Goal: Task Accomplishment & Management: Manage account settings

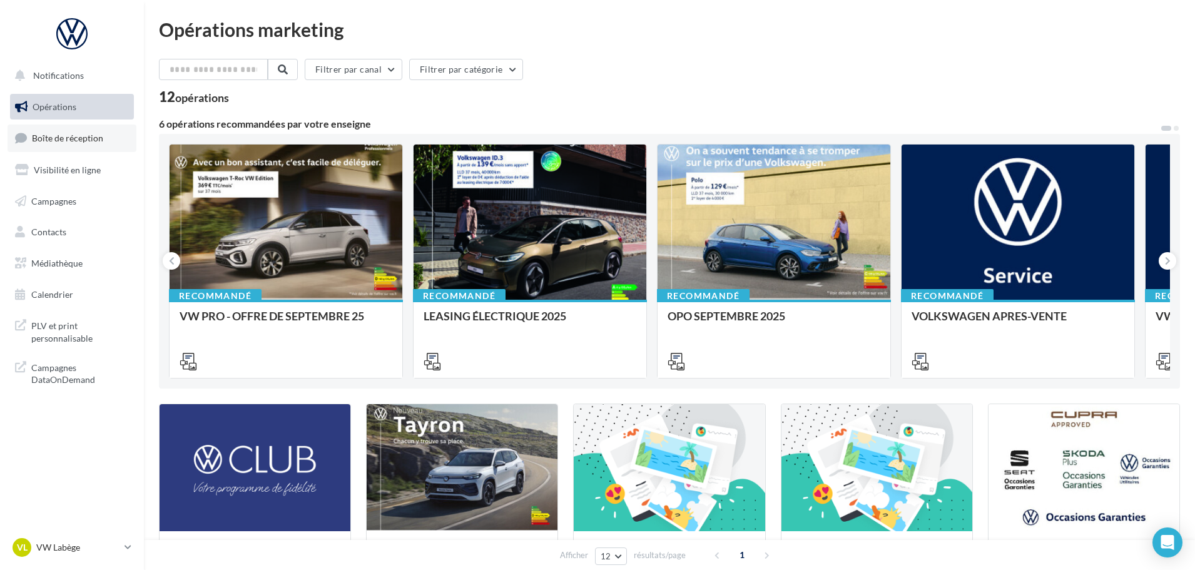
click at [72, 136] on span "Boîte de réception" at bounding box center [67, 138] width 71 height 11
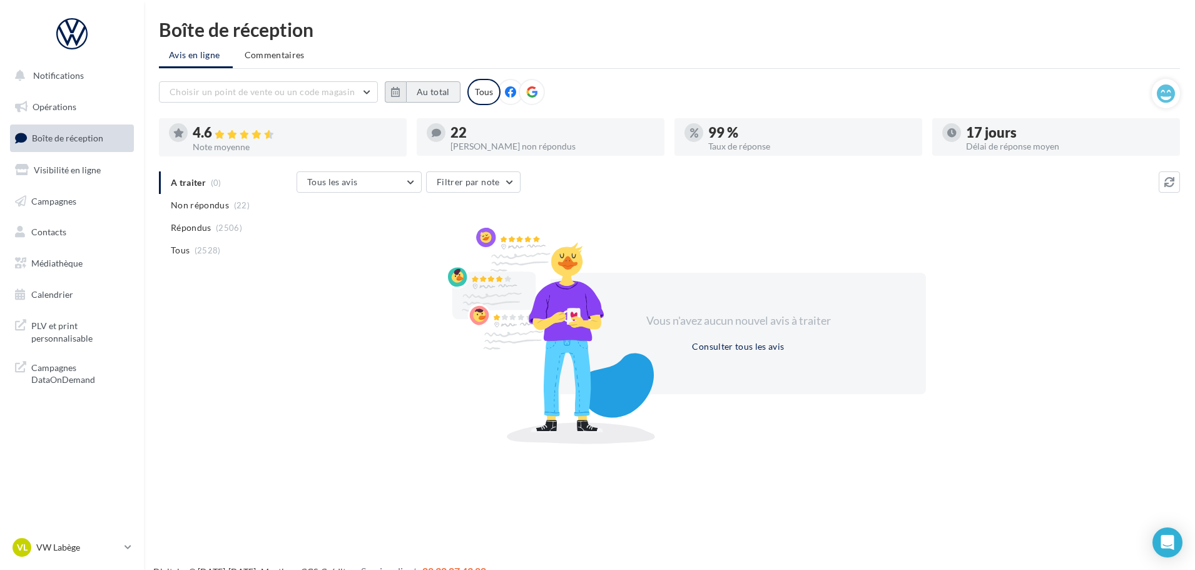
click at [435, 95] on button "Au total" at bounding box center [433, 91] width 54 height 21
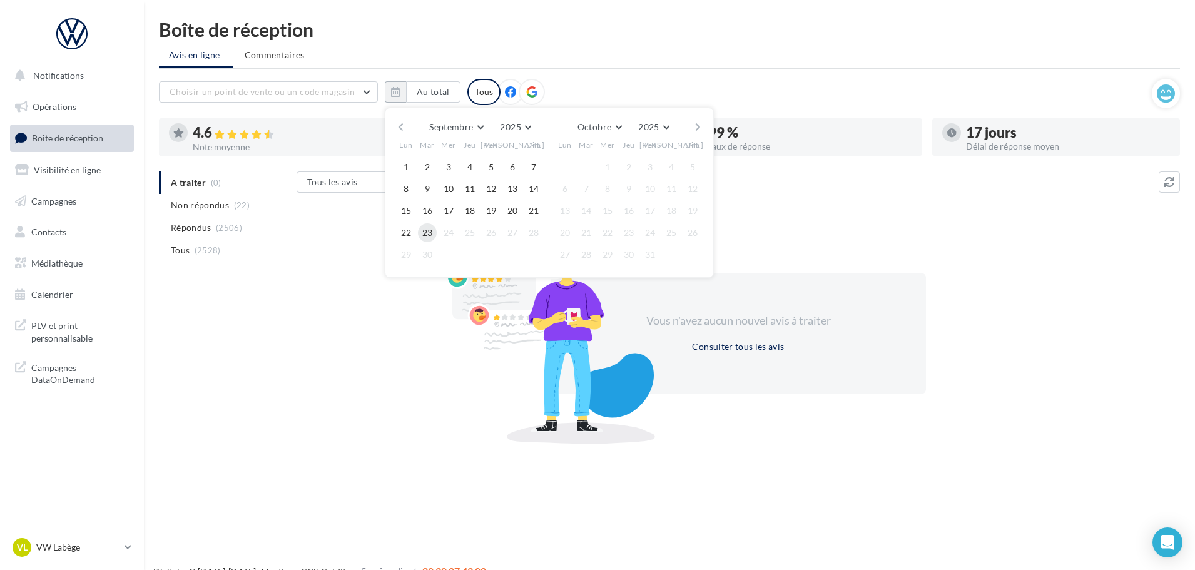
click at [426, 231] on button "23" at bounding box center [427, 232] width 19 height 19
click at [403, 214] on button "15" at bounding box center [406, 210] width 19 height 19
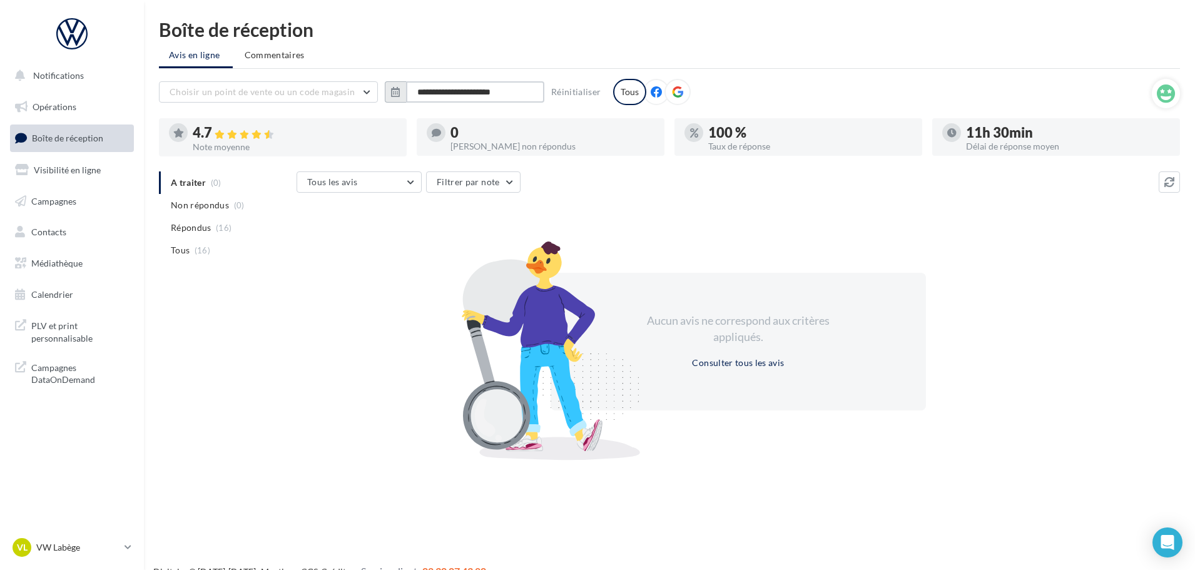
click at [455, 93] on input "**********" at bounding box center [475, 91] width 138 height 21
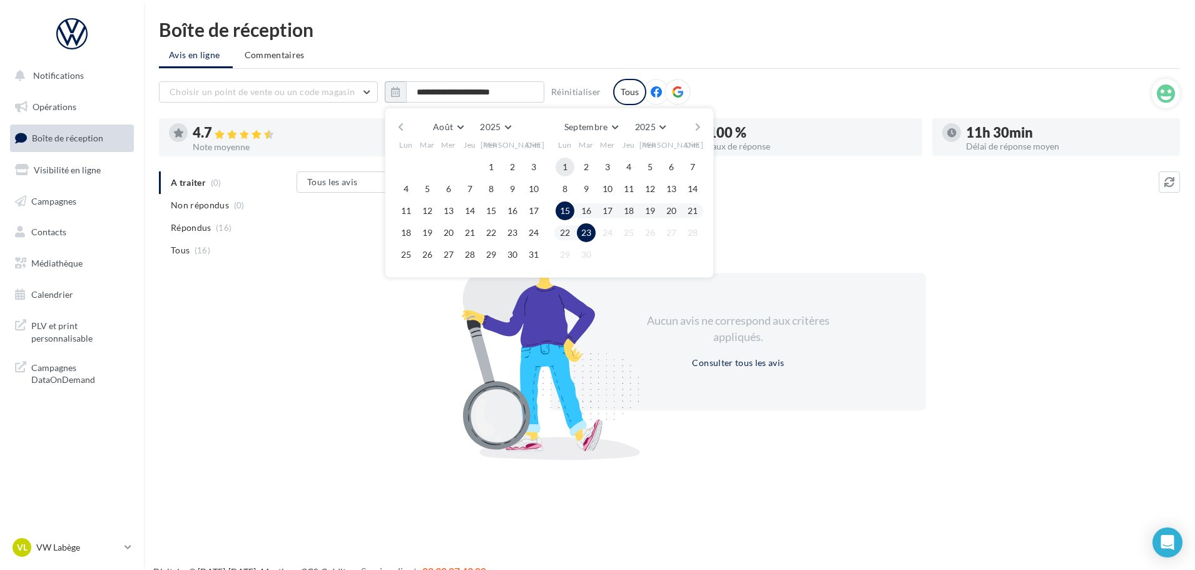
click at [560, 161] on button "1" at bounding box center [564, 167] width 19 height 19
click at [587, 235] on button "23" at bounding box center [586, 232] width 19 height 19
